Goal: Task Accomplishment & Management: Manage account settings

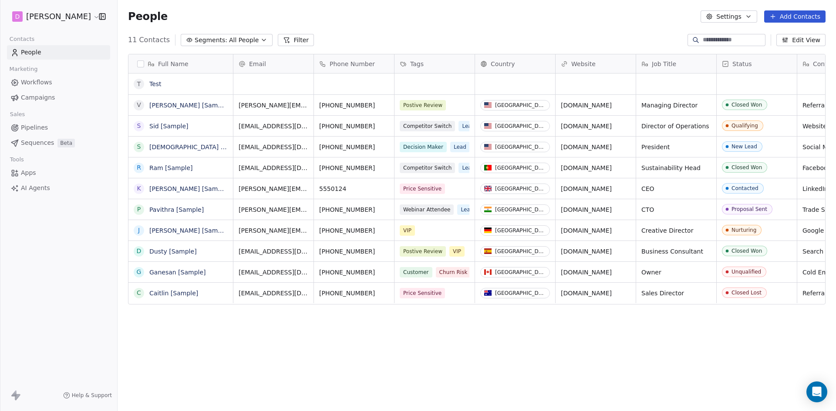
scroll to position [355, 712]
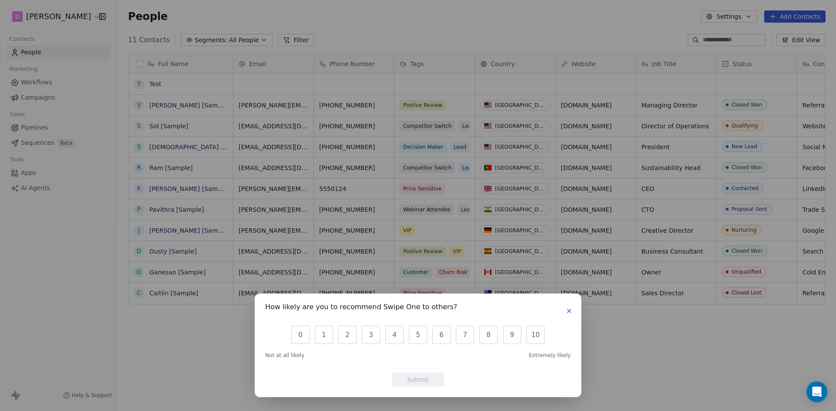
drag, startPoint x: 571, startPoint y: 311, endPoint x: 225, endPoint y: 85, distance: 414.0
click at [570, 311] on icon "button" at bounding box center [569, 311] width 7 height 7
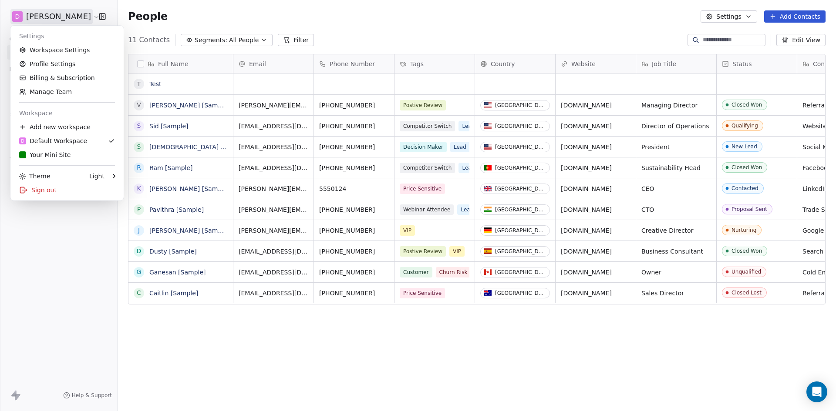
click at [61, 15] on html "D [PERSON_NAME] Contacts People Marketing Workflows Campaigns Sales Pipelines S…" at bounding box center [418, 205] width 836 height 411
click at [33, 155] on div "Your Mini Site" at bounding box center [44, 155] width 51 height 9
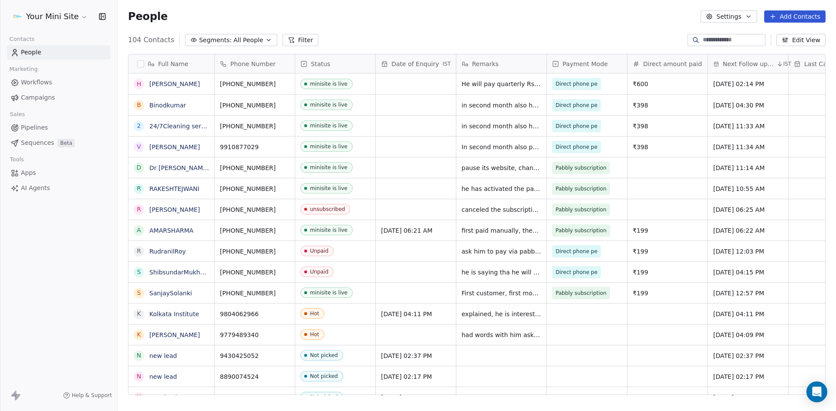
scroll to position [355, 712]
click at [244, 39] on span "All People" at bounding box center [248, 40] width 30 height 9
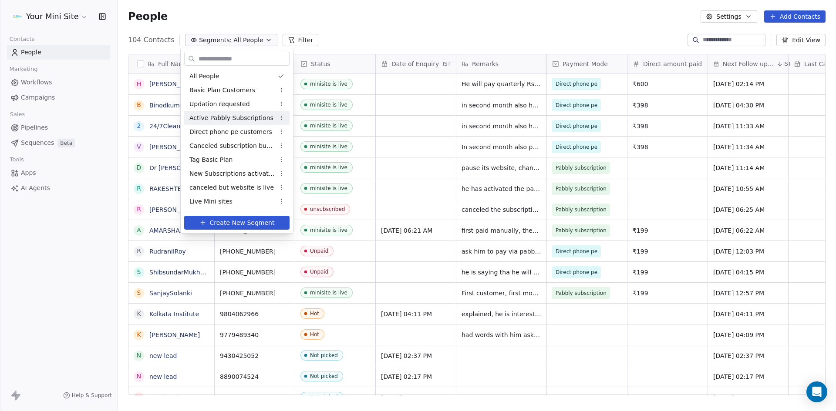
click at [210, 121] on span "Active Pabbly Subscriptions" at bounding box center [231, 118] width 84 height 9
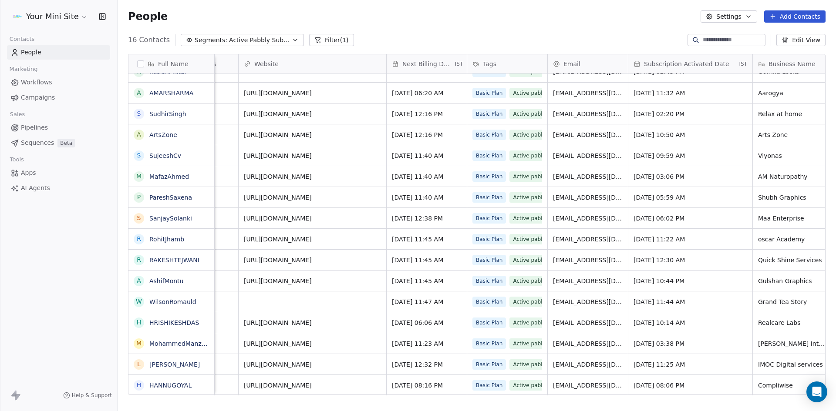
scroll to position [7, 747]
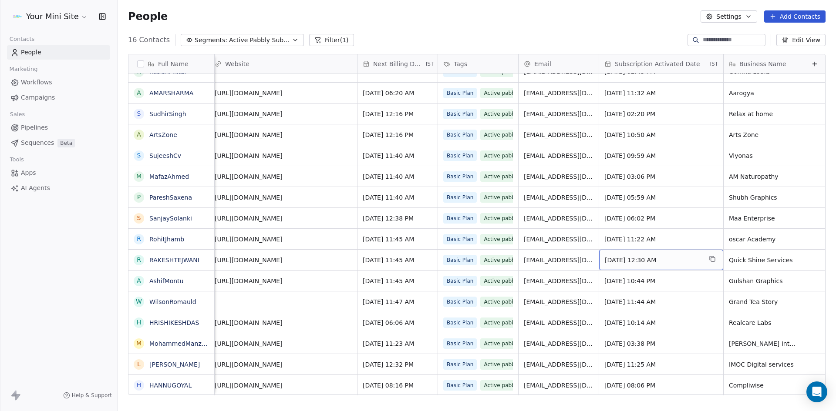
click at [608, 256] on span "[DATE] 12:30 AM" at bounding box center [653, 260] width 97 height 9
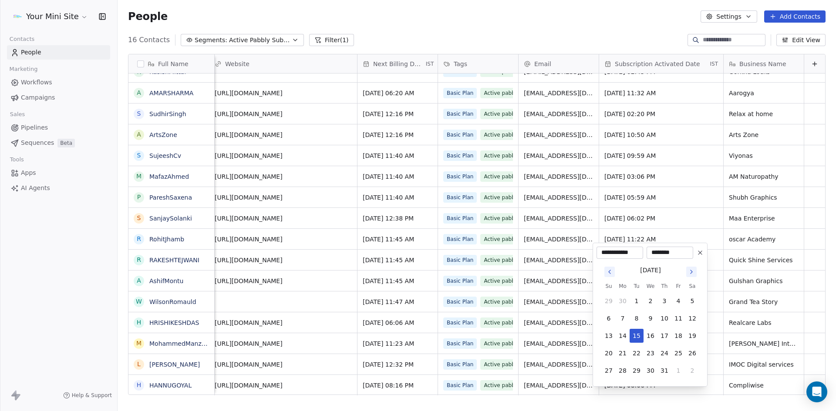
click at [689, 271] on icon "Go to next month" at bounding box center [691, 272] width 7 height 7
click at [680, 300] on button "1" at bounding box center [678, 301] width 14 height 14
type input "**********"
click at [370, 252] on html "Your Mini Site Contacts People Marketing Workflows Campaigns Sales Pipelines Se…" at bounding box center [418, 205] width 836 height 411
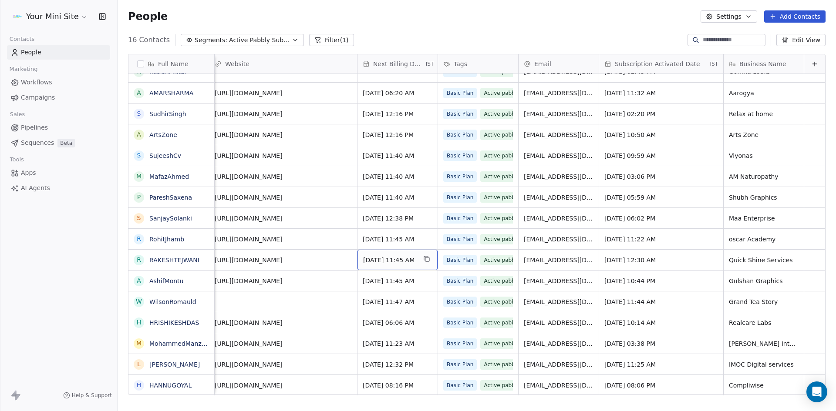
click at [370, 256] on span "[DATE] 11:45 AM" at bounding box center [389, 260] width 53 height 9
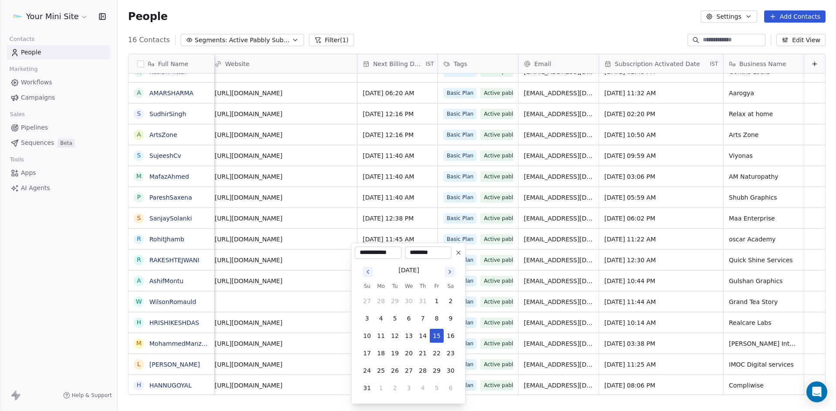
click at [448, 266] on div "[DATE]" at bounding box center [409, 269] width 98 height 11
click at [450, 270] on icon "Go to next month" at bounding box center [449, 272] width 7 height 7
click at [379, 303] on button "1" at bounding box center [381, 301] width 14 height 14
type input "**********"
click at [280, 254] on html "Your Mini Site Contacts People Marketing Workflows Campaigns Sales Pipelines Se…" at bounding box center [418, 205] width 836 height 411
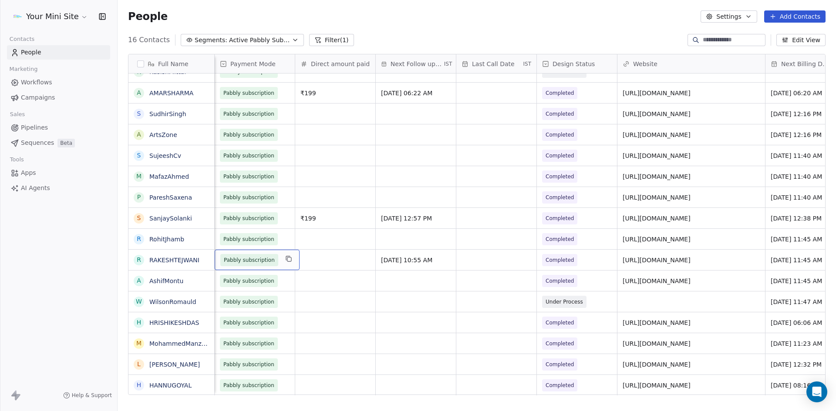
scroll to position [7, 242]
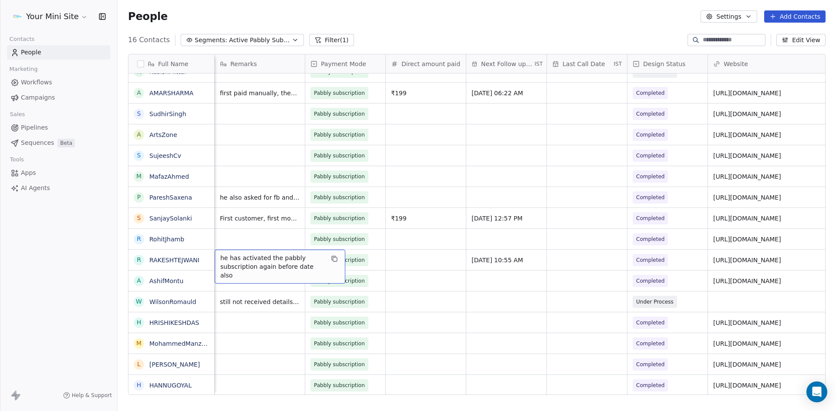
click at [302, 261] on span "he has activated the pabbly subscription again before date also" at bounding box center [272, 267] width 104 height 26
click at [315, 258] on span "he has activated the pabbly subscription again before date also" at bounding box center [272, 267] width 104 height 26
click at [316, 254] on span "he has activated the pabbly subscription again before date also" at bounding box center [272, 267] width 104 height 26
type textarea "**********"
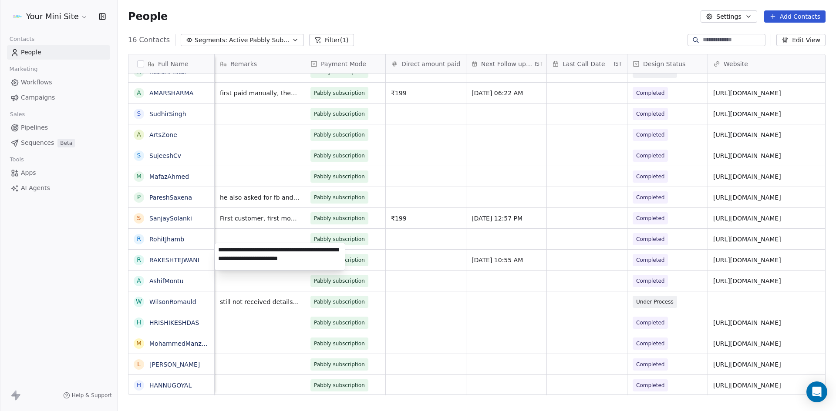
click at [418, 253] on html "Your Mini Site Contacts People Marketing Workflows Campaigns Sales Pipelines Se…" at bounding box center [418, 205] width 836 height 411
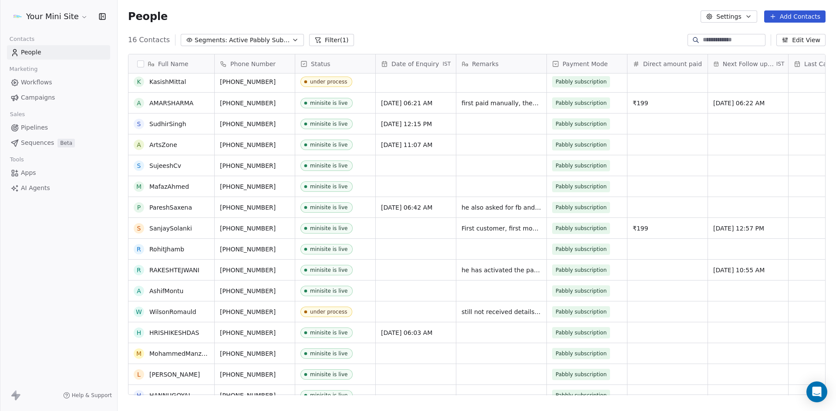
scroll to position [0, 0]
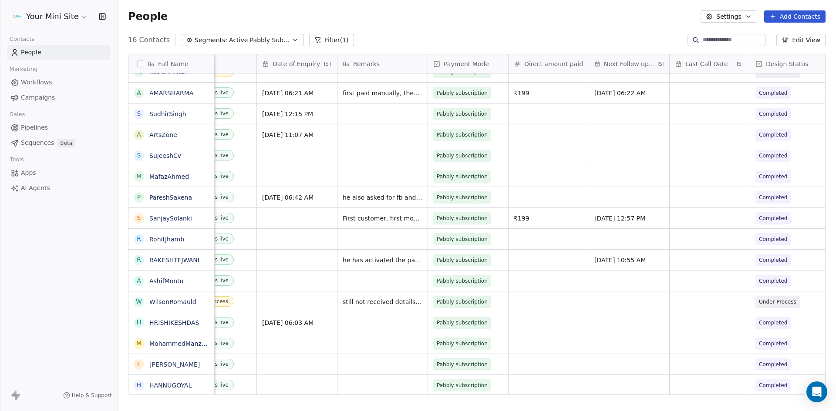
click at [235, 46] on div "16 Contacts Segments: Active Pabbly Subscriptions Filter (1) Edit View" at bounding box center [477, 40] width 718 height 14
click at [231, 39] on span "Active Pabbly Subscriptions" at bounding box center [259, 40] width 61 height 9
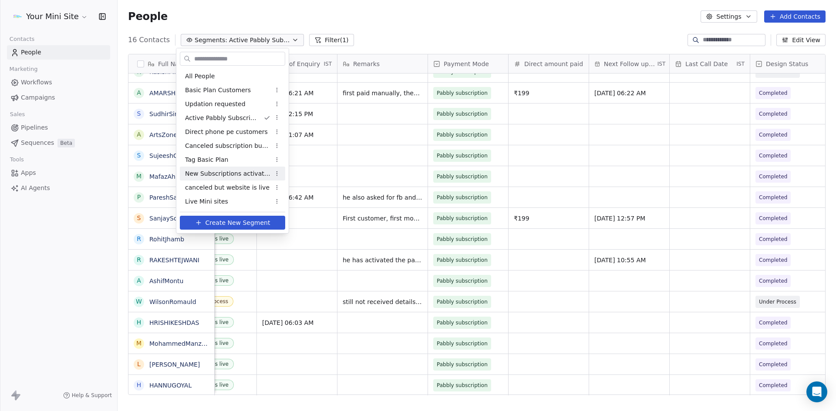
click at [214, 172] on span "New Subscriptions activated" at bounding box center [227, 173] width 85 height 9
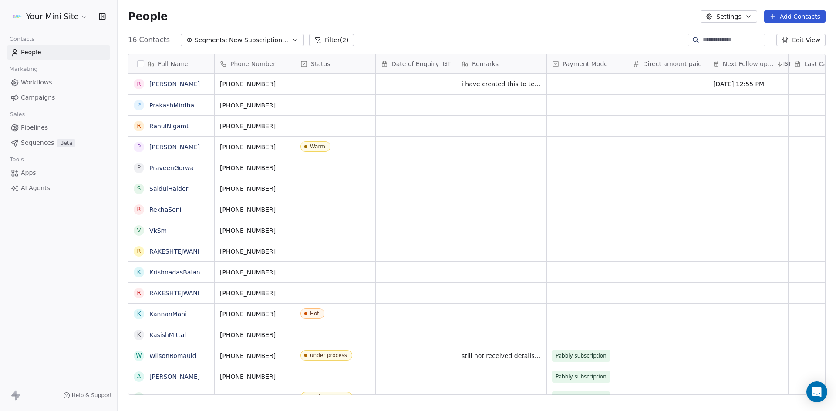
click at [208, 32] on div "People Settings Add Contacts" at bounding box center [477, 16] width 718 height 33
click at [204, 39] on span "Segments:" at bounding box center [211, 40] width 33 height 9
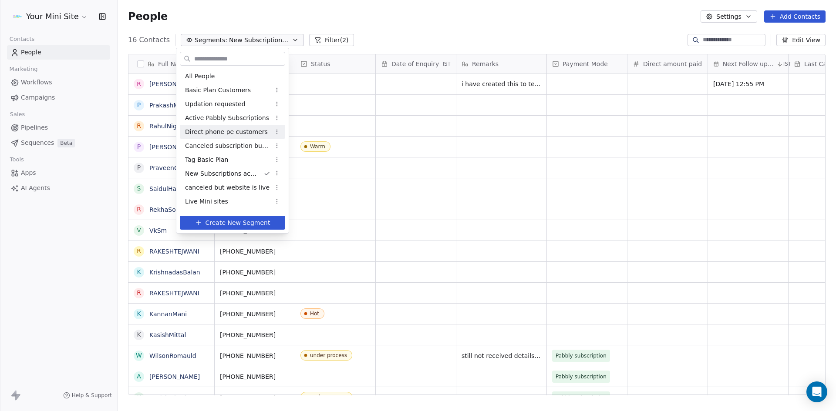
click at [200, 130] on span "Direct phone pe customers" at bounding box center [226, 132] width 83 height 9
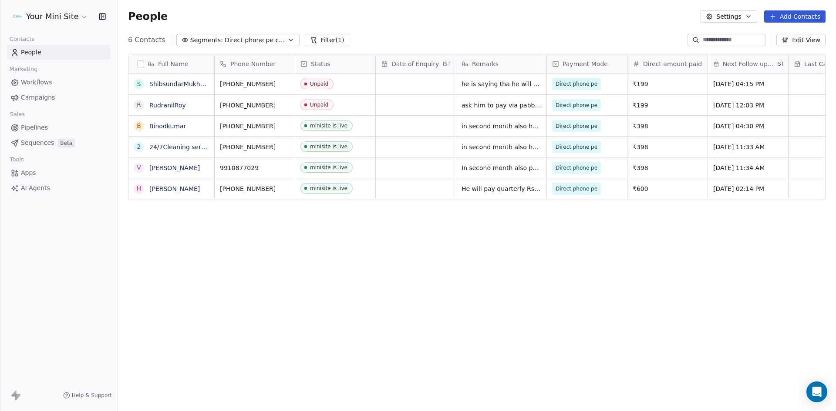
click at [497, 269] on div "Full Name S ShibsundarMukhopadhyay R RudranilRoy B Binodkumar 2 24/7Cleaning se…" at bounding box center [477, 228] width 718 height 362
drag, startPoint x: 209, startPoint y: 399, endPoint x: 106, endPoint y: 240, distance: 189.7
click at [207, 395] on div "Full Name S ShibsundarMukhopadhyay R RudranilRoy B Binodkumar 2 24/7Cleaning se…" at bounding box center [477, 228] width 718 height 362
click at [237, 37] on span "Direct phone pe customers" at bounding box center [255, 40] width 61 height 9
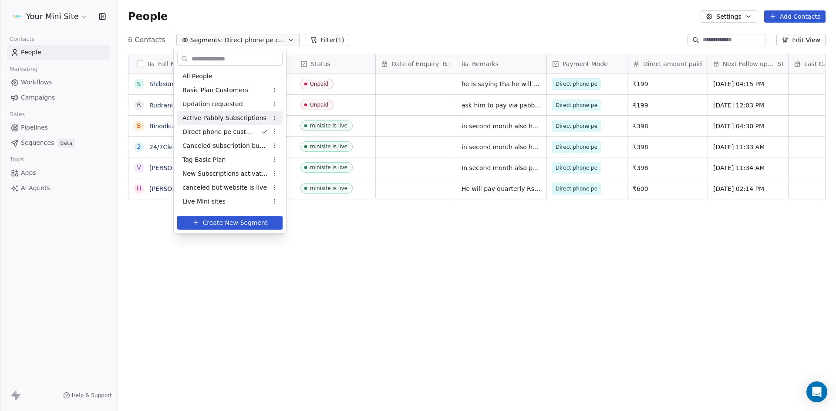
click at [209, 114] on span "Active Pabbly Subscriptions" at bounding box center [224, 118] width 84 height 9
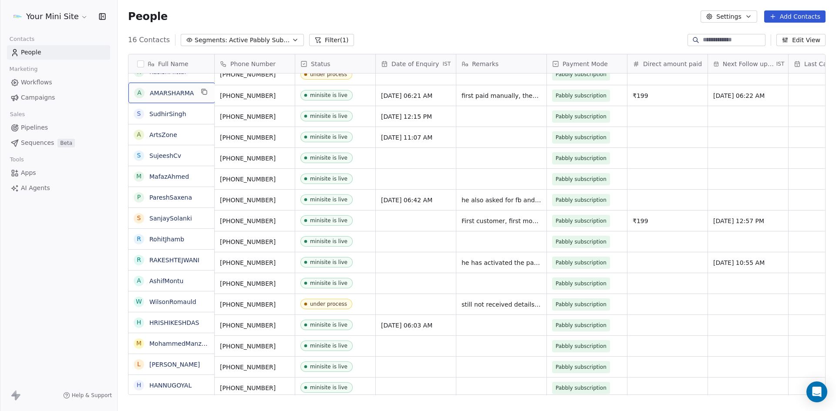
scroll to position [12, 0]
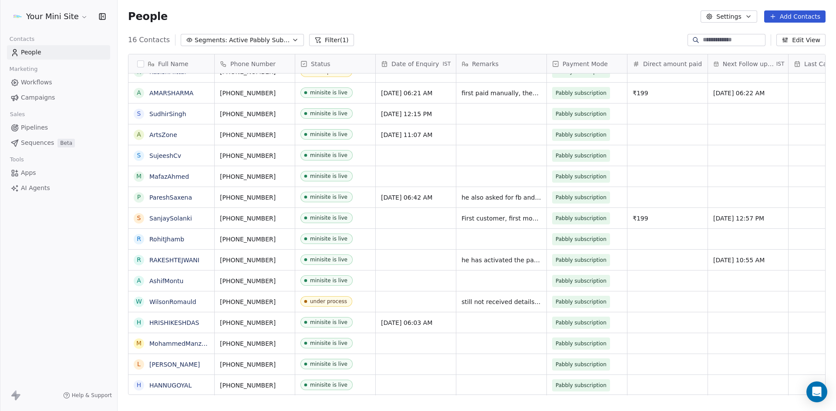
drag, startPoint x: 277, startPoint y: 155, endPoint x: 232, endPoint y: 153, distance: 45.4
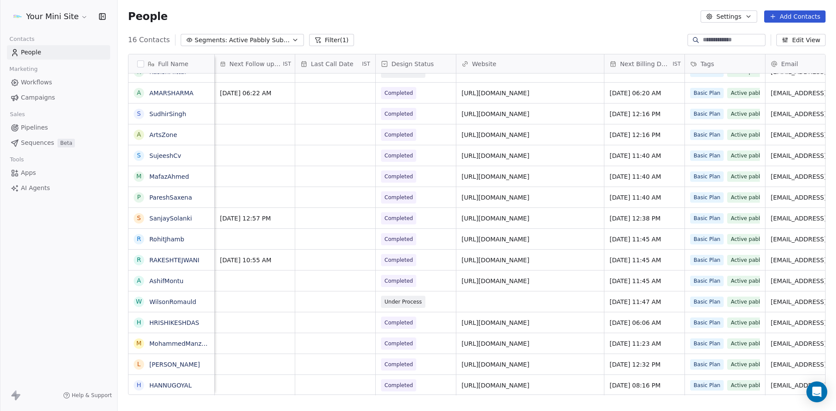
scroll to position [7, 0]
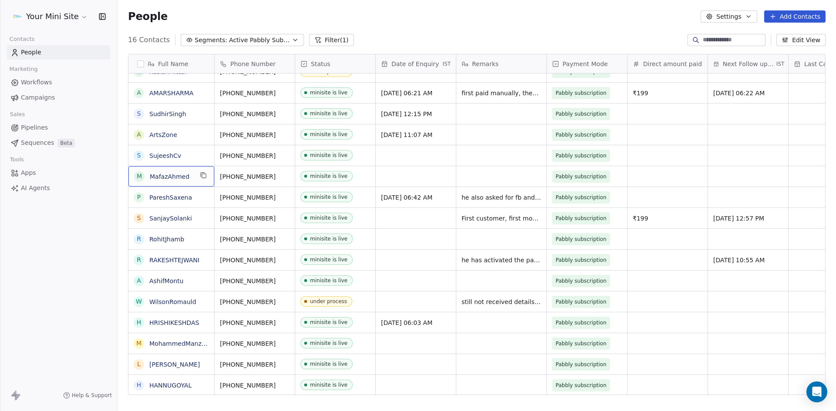
click at [47, 98] on span "Campaigns" at bounding box center [38, 97] width 34 height 9
click at [32, 97] on span "Campaigns" at bounding box center [38, 97] width 34 height 9
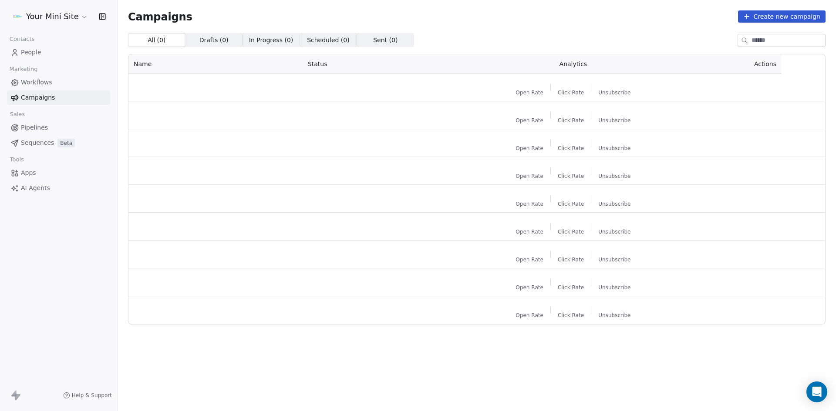
click at [29, 101] on span "Campaigns" at bounding box center [38, 97] width 34 height 9
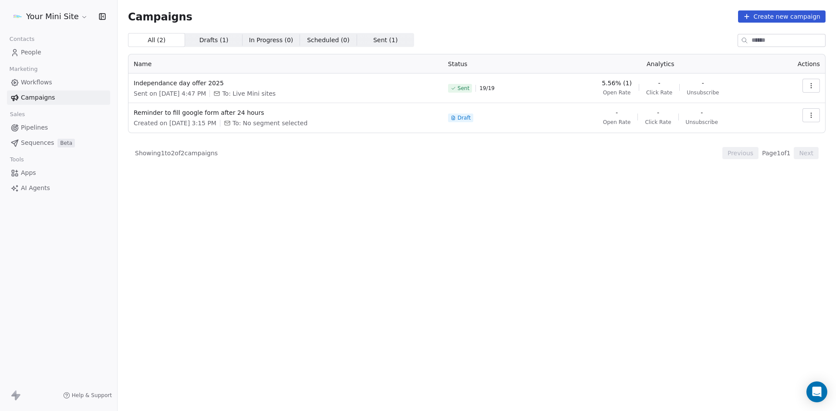
click at [812, 85] on icon "button" at bounding box center [811, 85] width 7 height 7
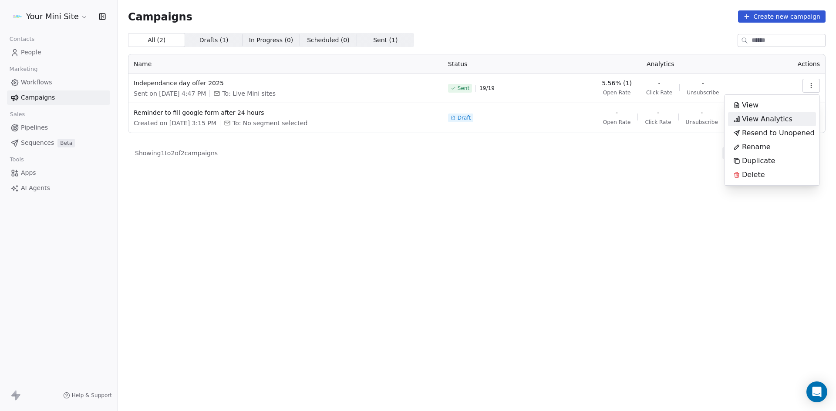
click at [756, 119] on span "View Analytics" at bounding box center [767, 119] width 51 height 10
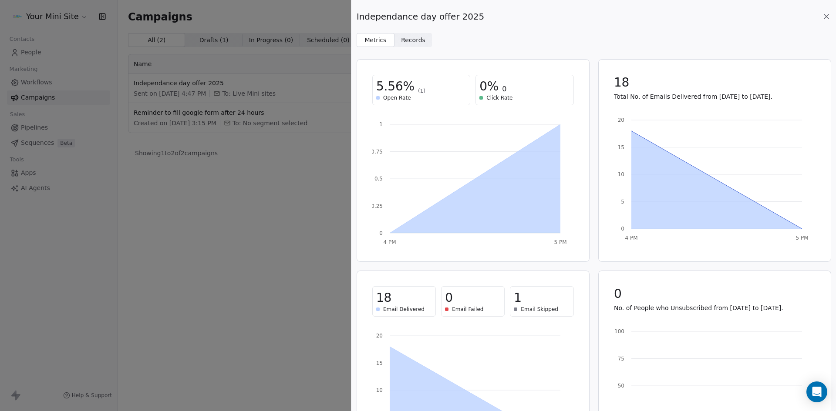
click at [268, 252] on div "Independance day offer 2025 Metrics Metrics Records Records 5.56% (1) Open Rate…" at bounding box center [418, 205] width 836 height 411
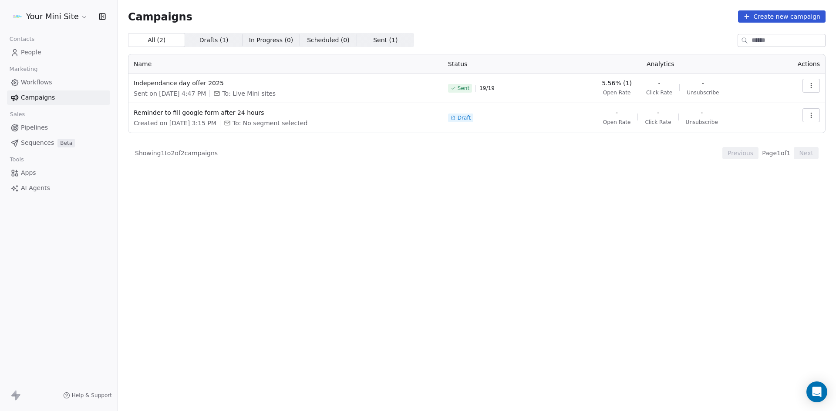
click at [33, 53] on span "People" at bounding box center [31, 52] width 20 height 9
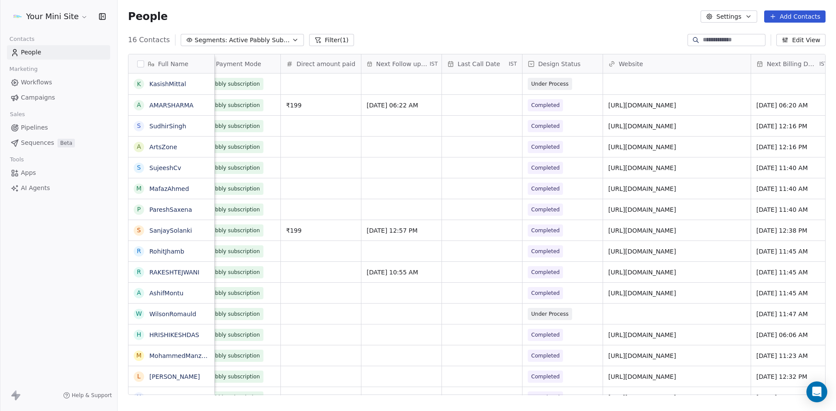
click at [420, 22] on div "People Settings Add Contacts" at bounding box center [477, 16] width 698 height 12
click at [42, 79] on span "Workflows" at bounding box center [36, 82] width 31 height 9
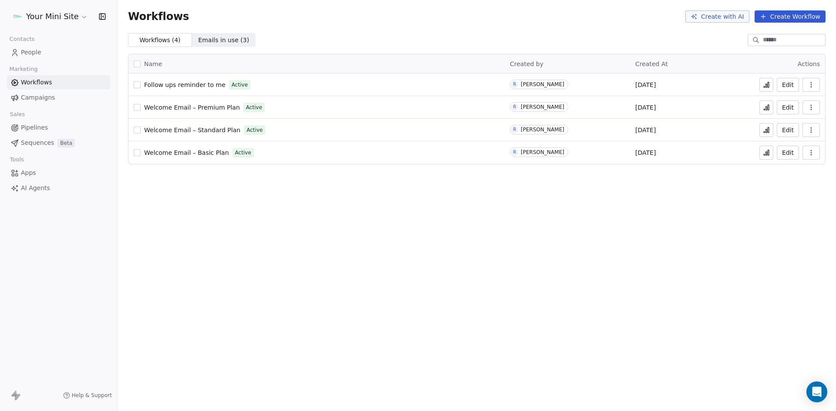
click at [38, 98] on span "Campaigns" at bounding box center [38, 97] width 34 height 9
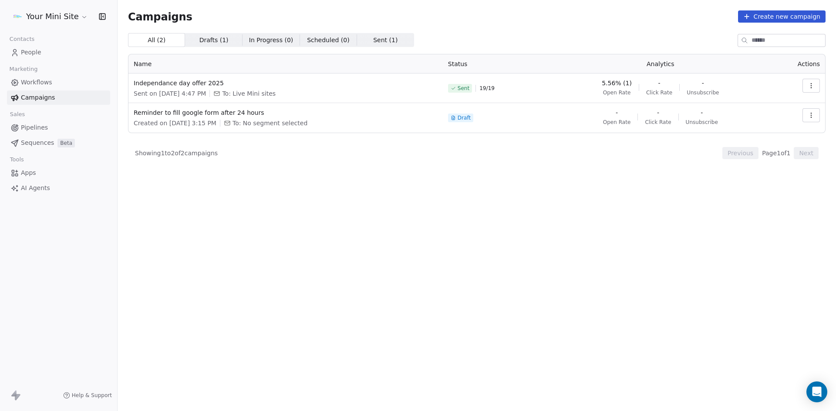
click at [808, 87] on icon "button" at bounding box center [811, 85] width 7 height 7
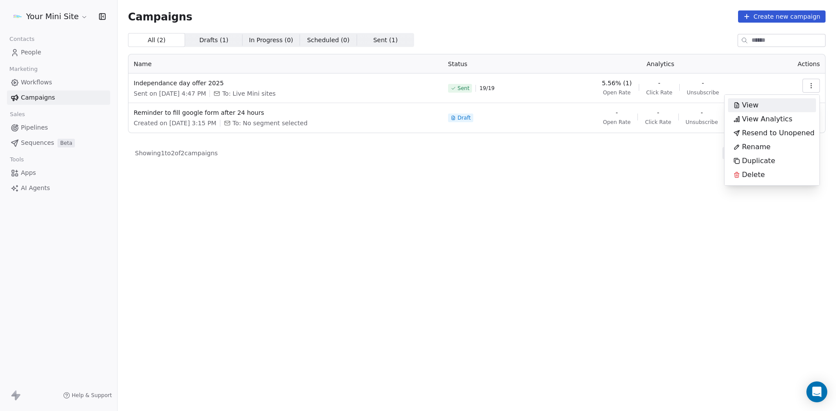
click at [766, 105] on div "View" at bounding box center [772, 105] width 88 height 14
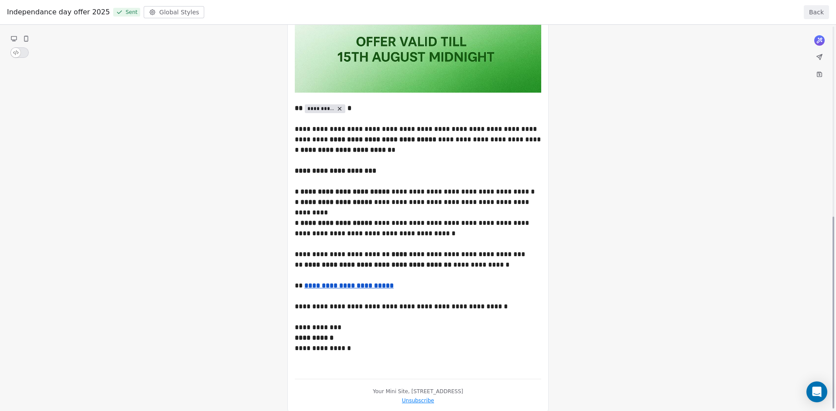
scroll to position [384, 0]
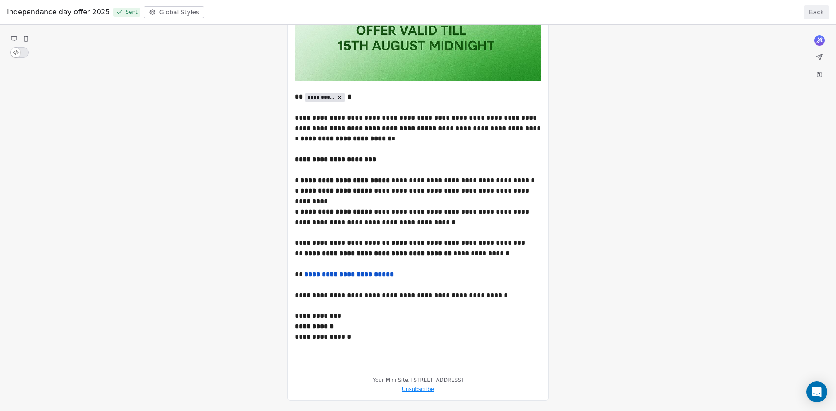
click at [816, 8] on button "Back" at bounding box center [816, 12] width 25 height 14
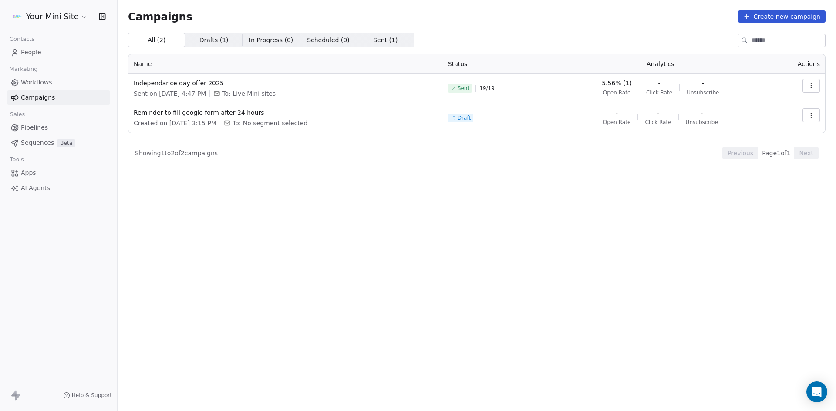
drag, startPoint x: 414, startPoint y: 292, endPoint x: 267, endPoint y: 141, distance: 210.3
click at [411, 285] on div "All ( 2 ) All ( 2 ) Drafts ( 1 ) Drafts ( 1 ) In Progress ( 0 ) In Progress ( 0…" at bounding box center [477, 184] width 698 height 302
click at [255, 17] on div "Campaigns Create new campaign" at bounding box center [477, 16] width 698 height 12
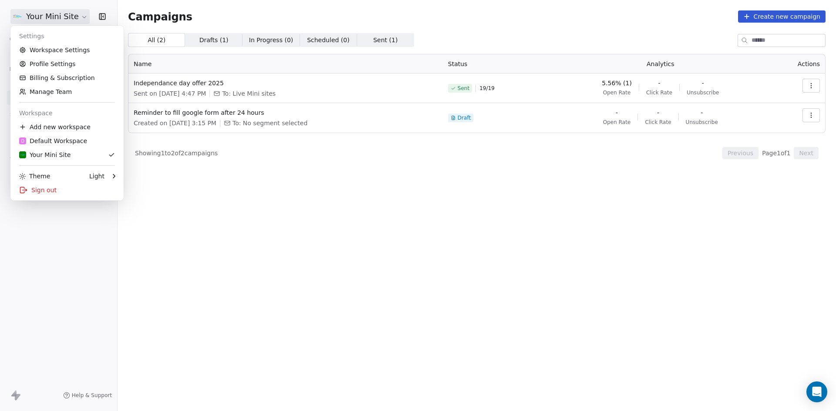
click at [72, 14] on html "Your Mini Site Contacts People Marketing Workflows Campaigns Sales Pipelines Se…" at bounding box center [418, 205] width 836 height 411
click at [315, 218] on html "Your Mini Site Contacts People Marketing Workflows Campaigns Sales Pipelines Se…" at bounding box center [418, 205] width 836 height 411
click at [80, 17] on html "Your Mini Site Contacts People Marketing Workflows Campaigns Sales Pipelines Se…" at bounding box center [418, 205] width 836 height 411
drag, startPoint x: 39, startPoint y: 189, endPoint x: 33, endPoint y: 183, distance: 8.0
click at [34, 185] on div "Sign out" at bounding box center [67, 190] width 106 height 14
